Goal: Information Seeking & Learning: Find specific fact

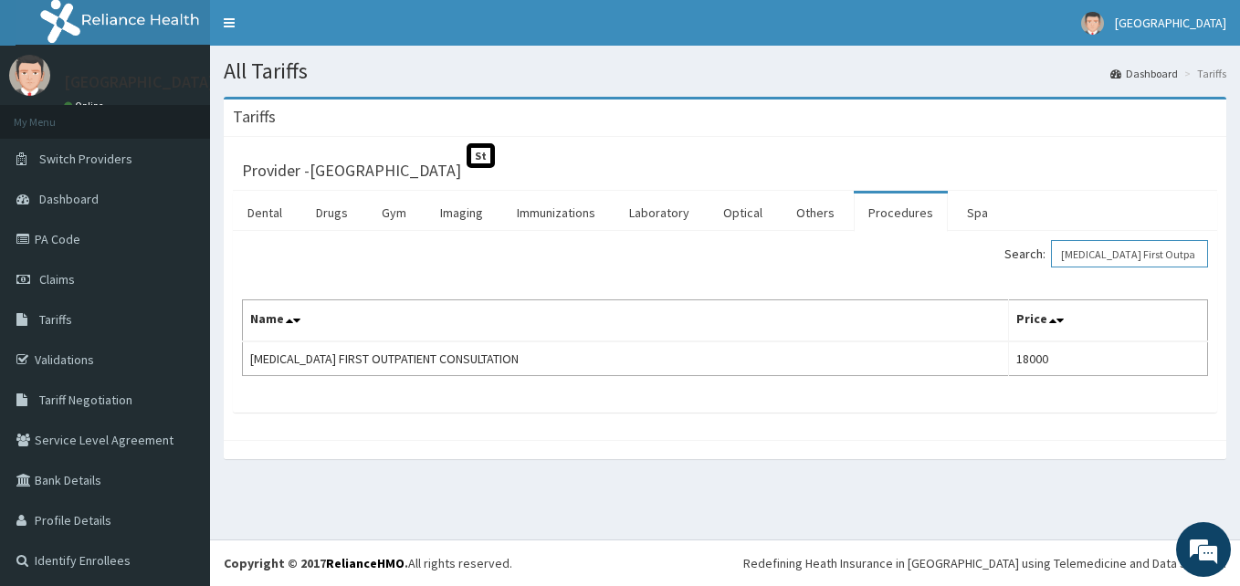
click at [1135, 251] on input "Pediatrician First Outpatient Consultation" at bounding box center [1129, 253] width 157 height 27
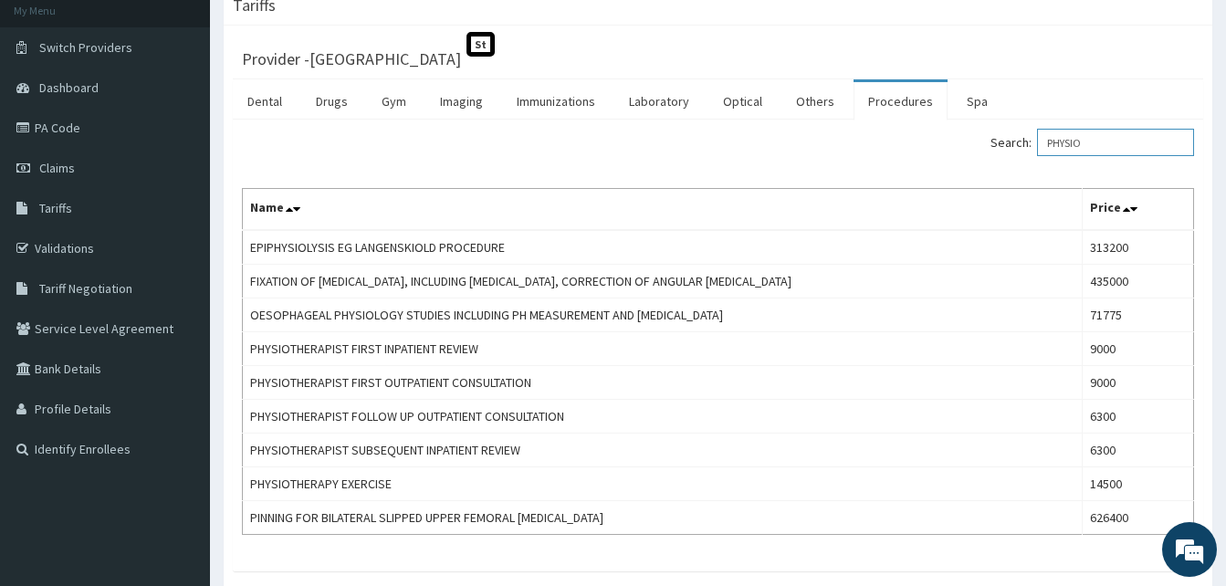
scroll to position [222, 0]
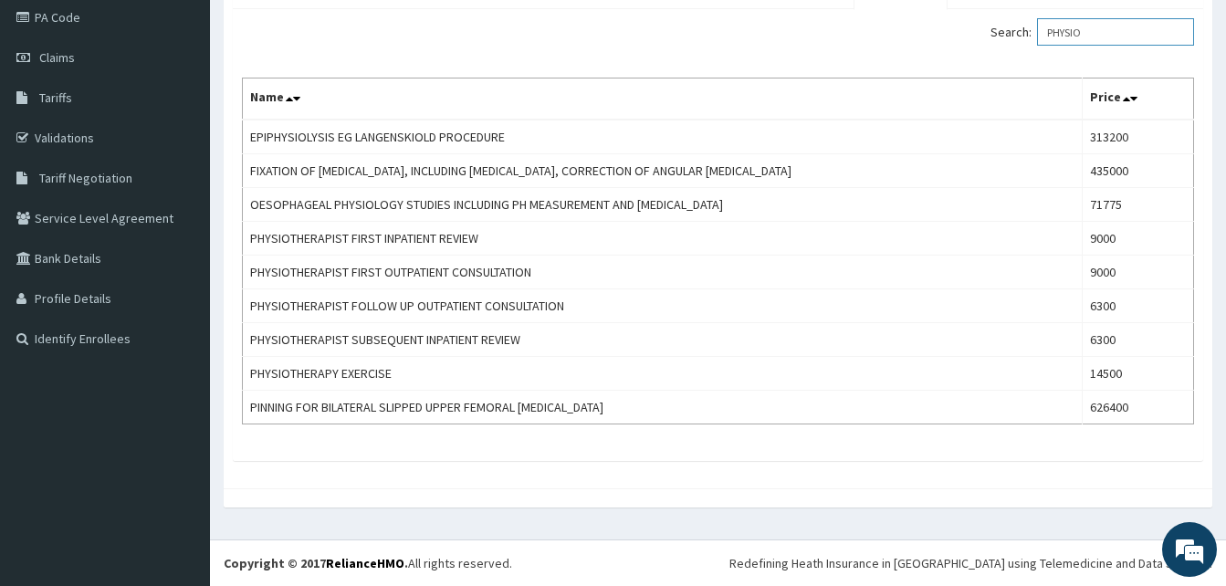
type input "PHYSIO"
click at [78, 19] on link "PA Code" at bounding box center [105, 17] width 210 height 40
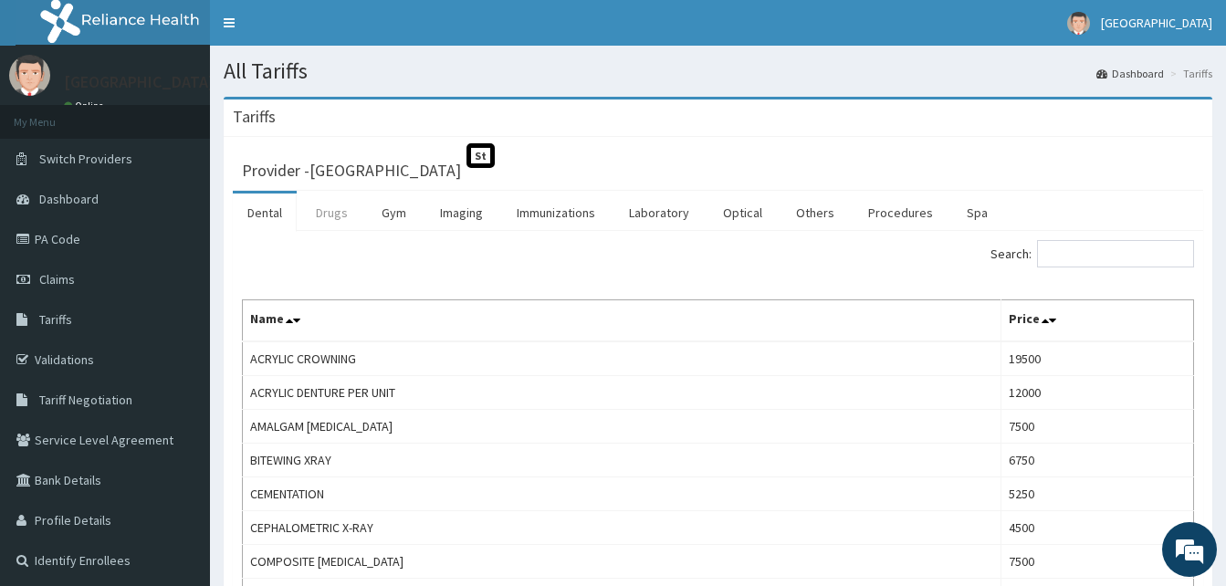
click at [338, 214] on link "Drugs" at bounding box center [331, 213] width 61 height 38
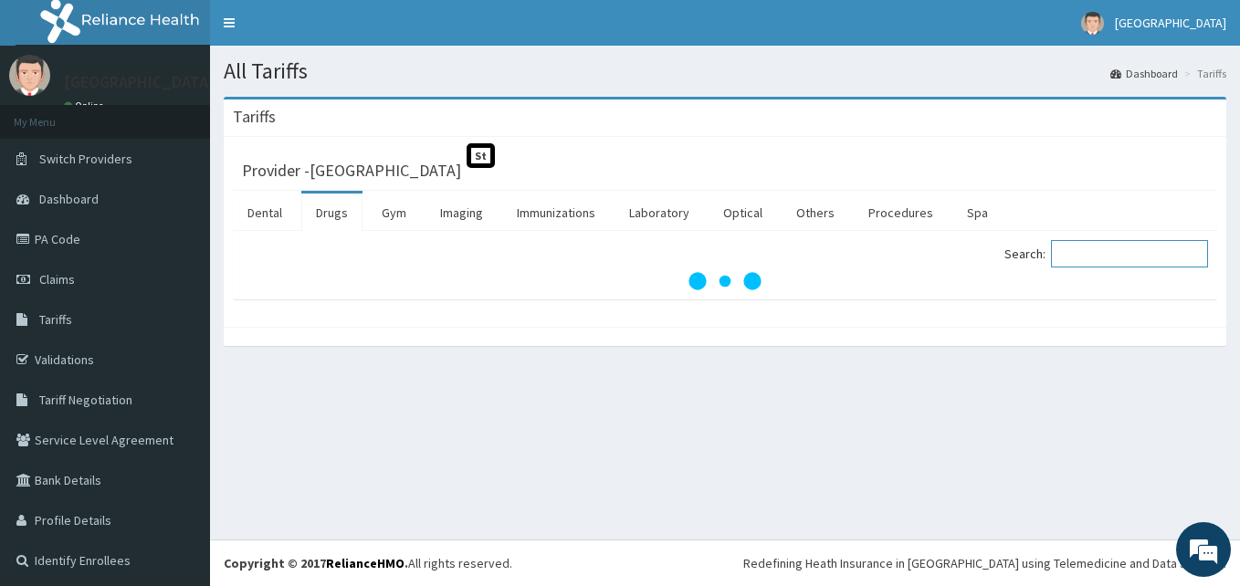
click at [1119, 260] on input "Search:" at bounding box center [1129, 253] width 157 height 27
type input "GLOVE"
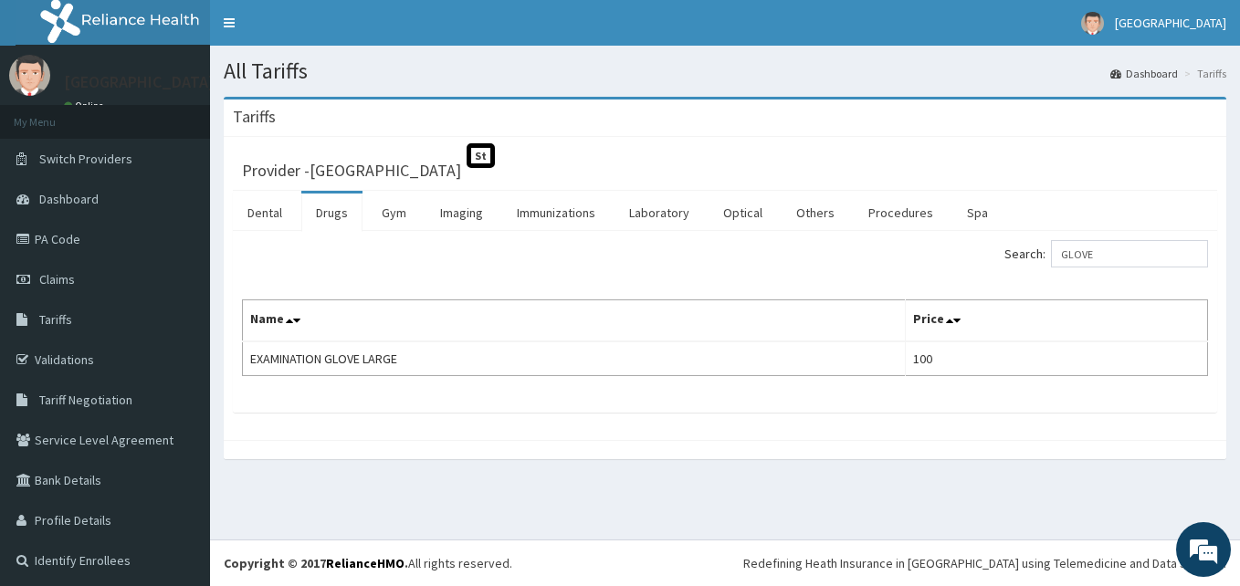
click at [333, 219] on link "Drugs" at bounding box center [331, 213] width 61 height 38
click at [1100, 252] on input "Search:" at bounding box center [1129, 253] width 157 height 27
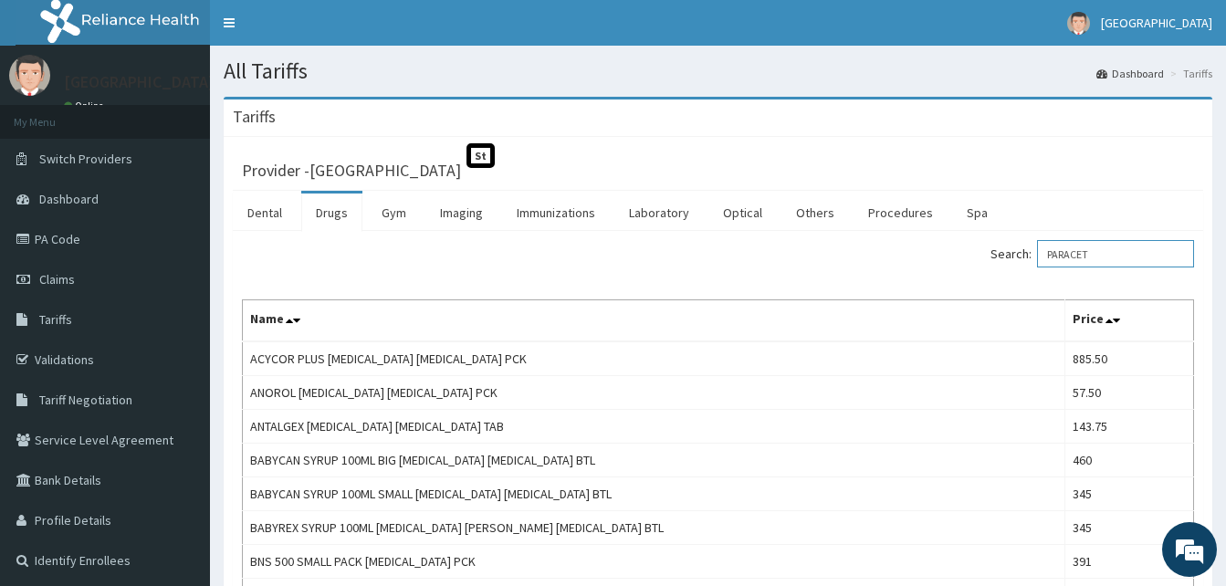
drag, startPoint x: 1027, startPoint y: 256, endPoint x: 956, endPoint y: 256, distance: 71.2
click at [956, 256] on div "Search: PARACET" at bounding box center [963, 256] width 463 height 32
paste input "Needle Needle Pcs"
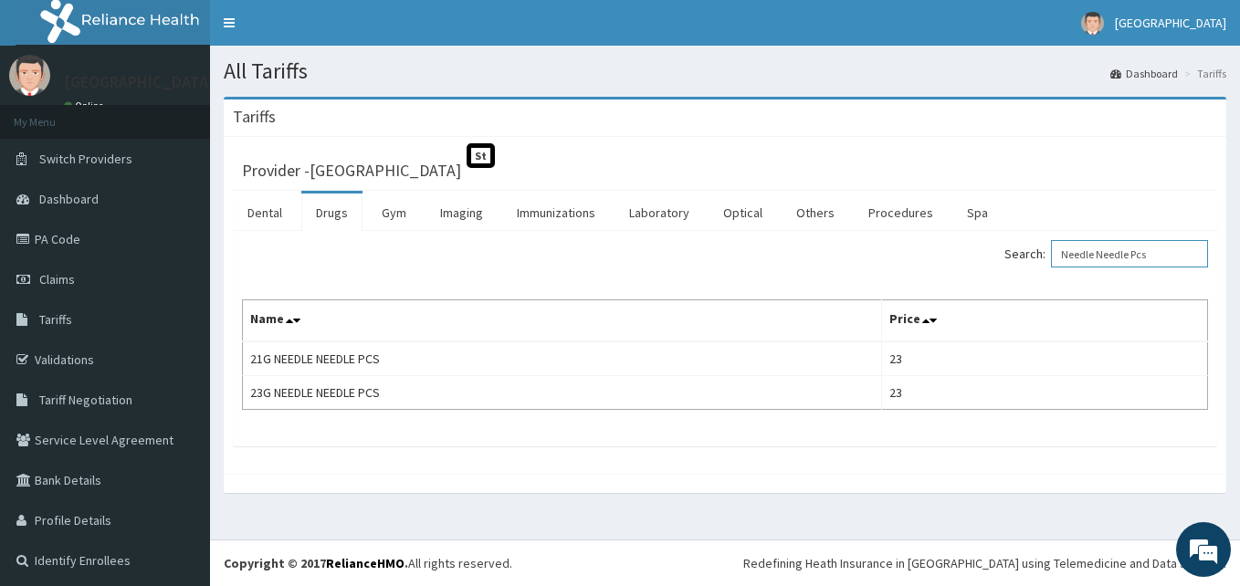
drag, startPoint x: 1166, startPoint y: 250, endPoint x: 1003, endPoint y: 269, distance: 164.5
click at [1003, 269] on div "Search: Needle Needle Pcs" at bounding box center [972, 256] width 469 height 32
paste input "Emal Injection 150mg Arteether Amp"
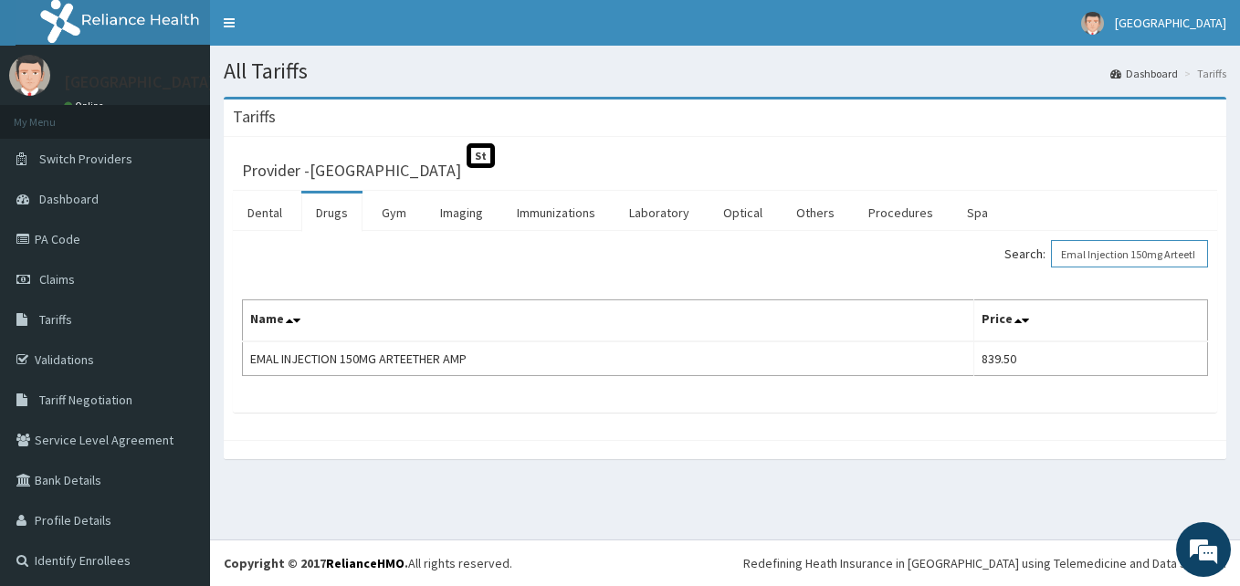
click at [1104, 255] on input "Emal Injection 150mg Arteether Amp" at bounding box center [1129, 253] width 157 height 27
paste input "10ml Syringe"
drag, startPoint x: 1140, startPoint y: 264, endPoint x: 989, endPoint y: 259, distance: 150.7
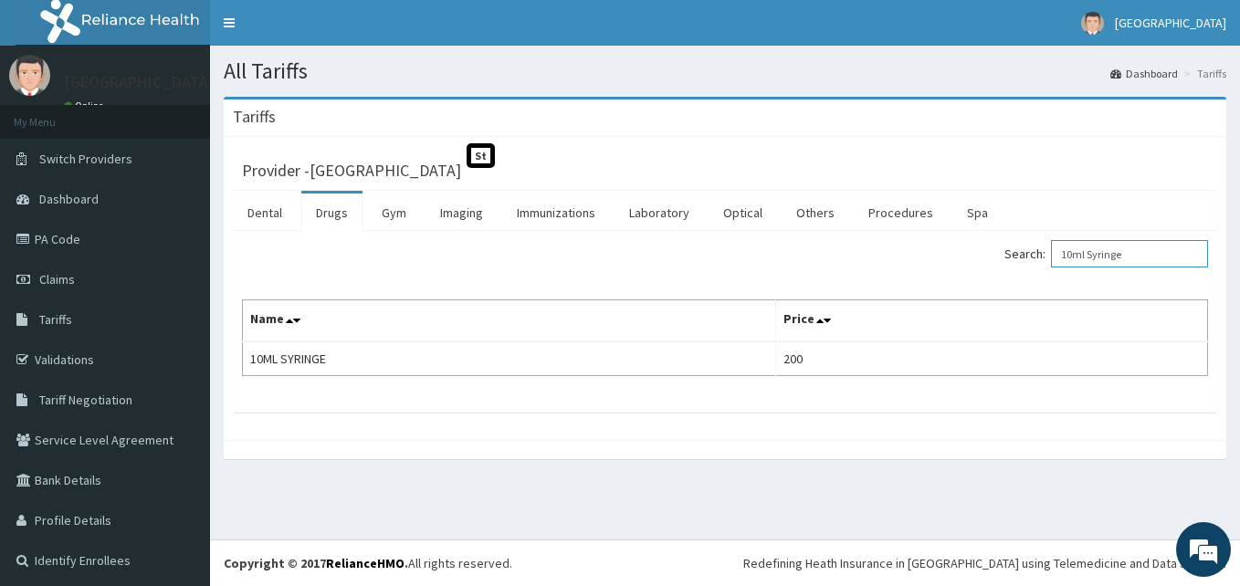
click at [989, 259] on div "Search: 10ml Syringe" at bounding box center [972, 256] width 469 height 32
click at [846, 240] on div "Search: 10ml Syringe" at bounding box center [972, 256] width 469 height 32
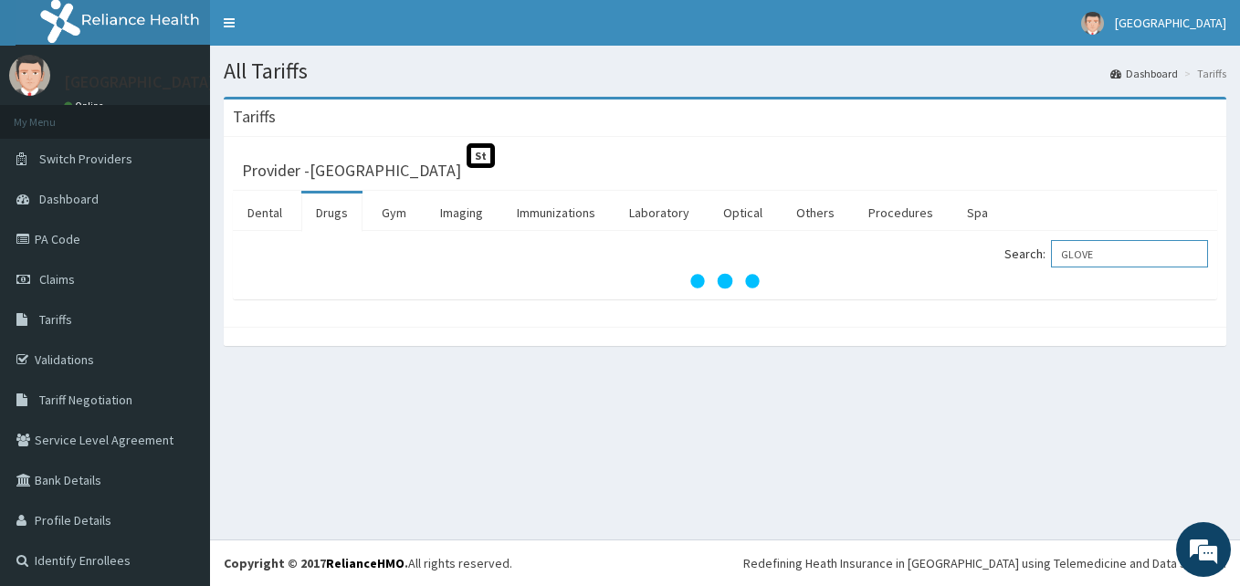
type input "GLOVE"
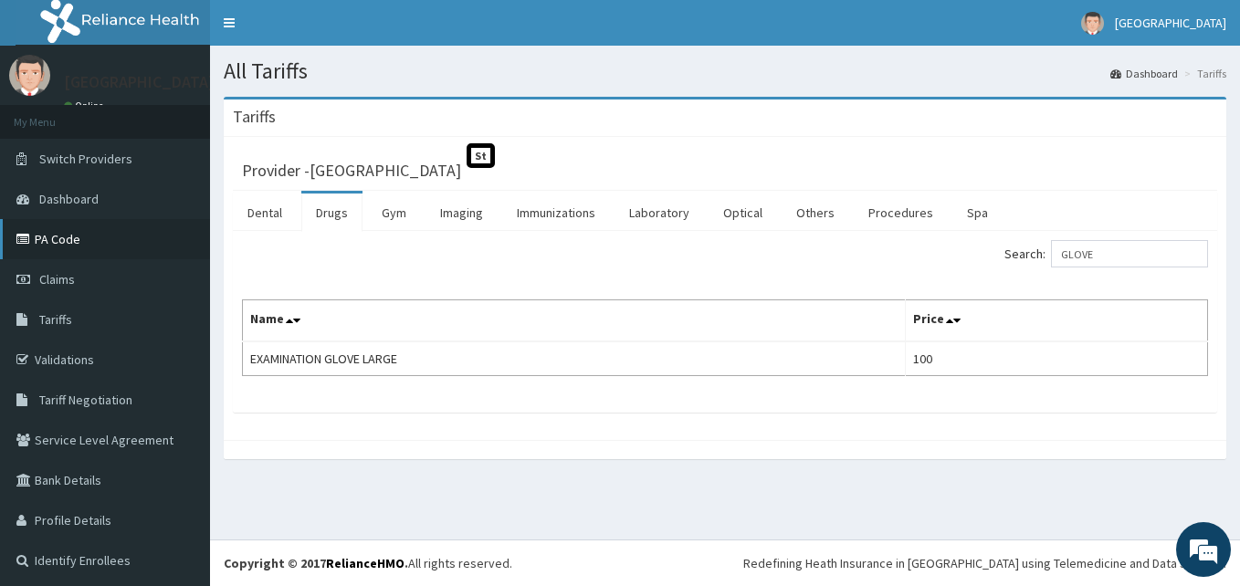
click at [105, 246] on link "PA Code" at bounding box center [105, 239] width 210 height 40
